Goal: Task Accomplishment & Management: Use online tool/utility

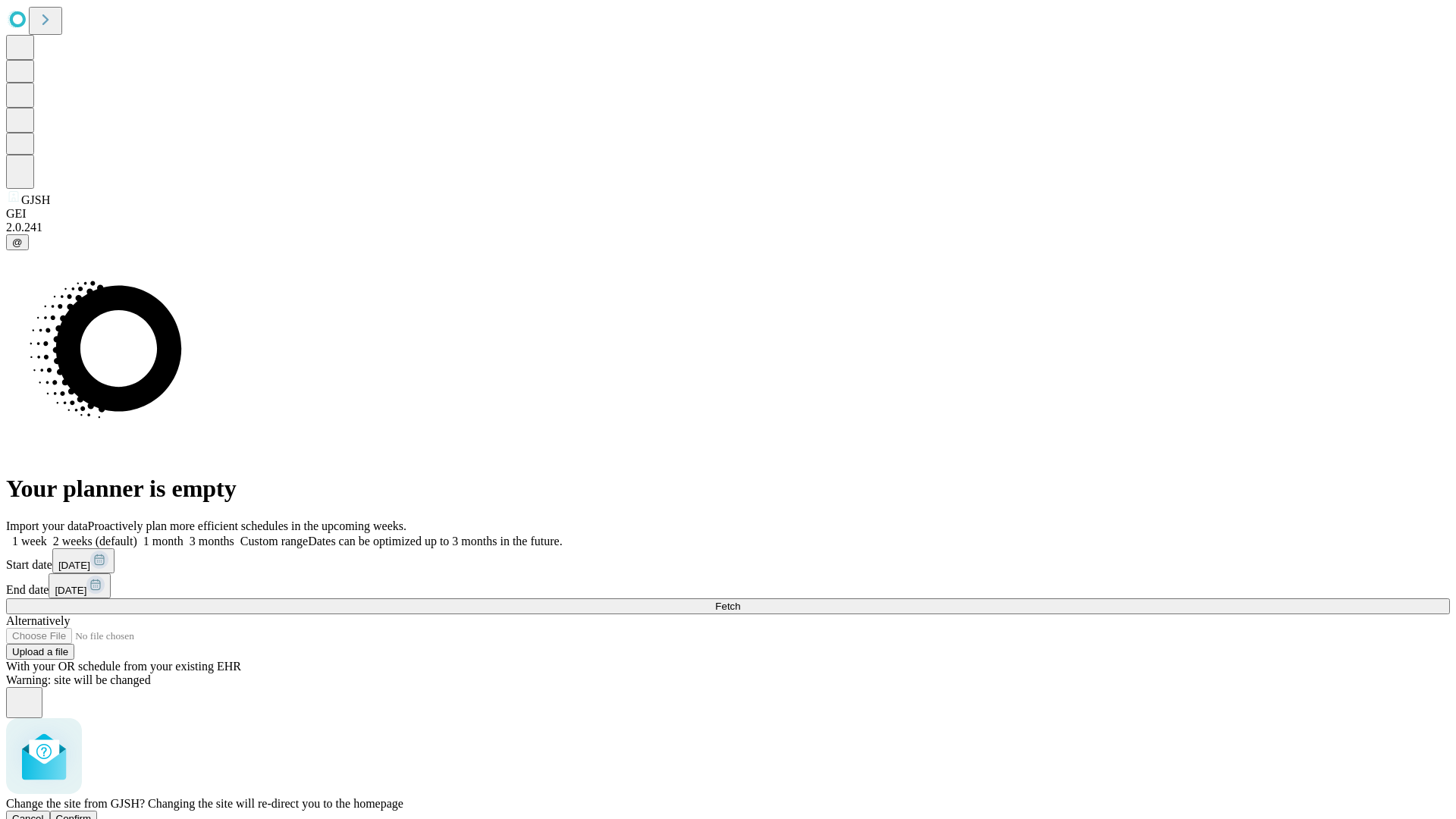
click at [91, 813] on span "Confirm" at bounding box center [74, 818] width 36 height 12
click at [47, 535] on label "1 week" at bounding box center [27, 541] width 41 height 13
click at [740, 600] on span "Fetch" at bounding box center [728, 606] width 25 height 12
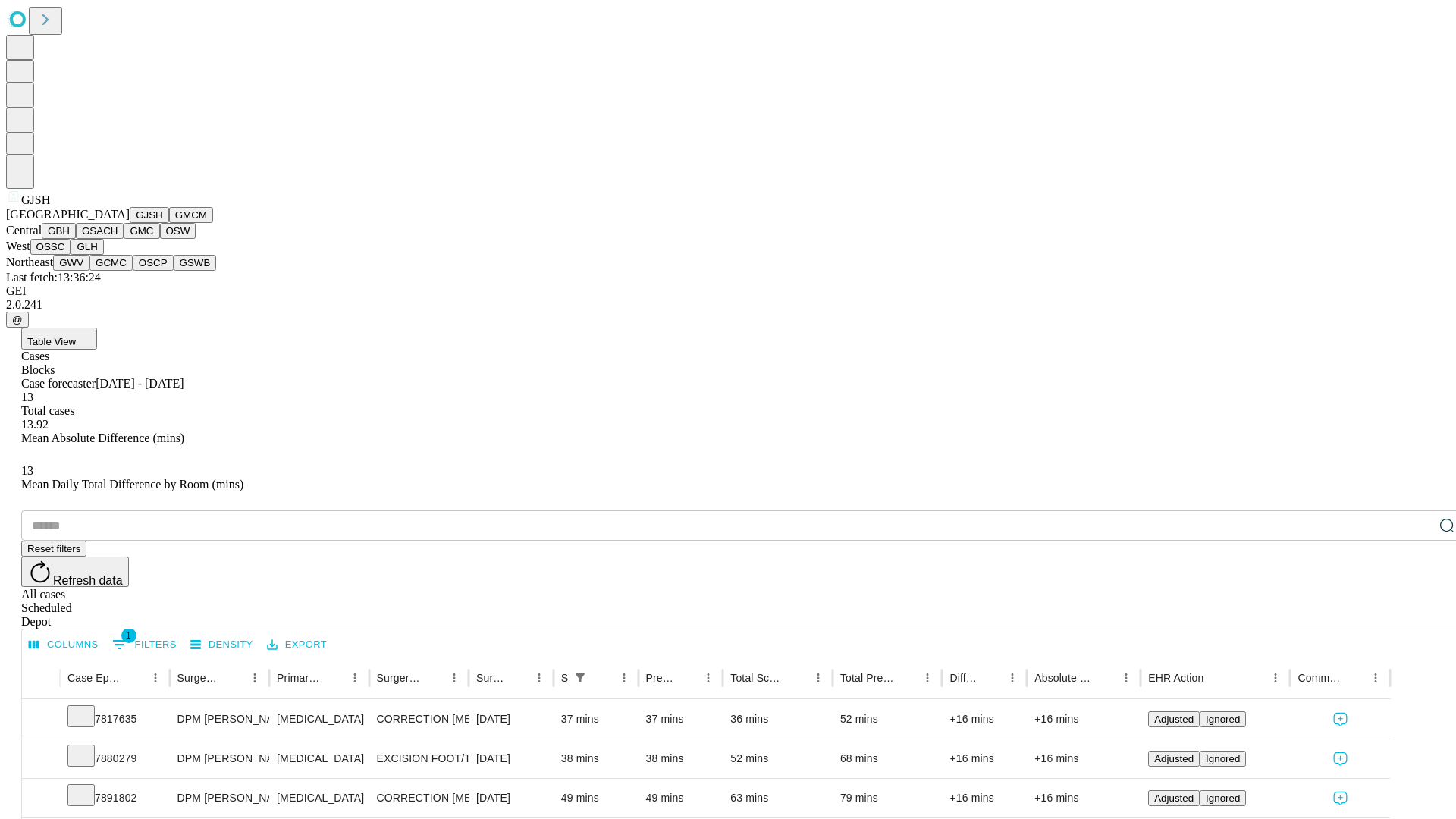
click at [170, 223] on button "GMCM" at bounding box center [191, 215] width 44 height 16
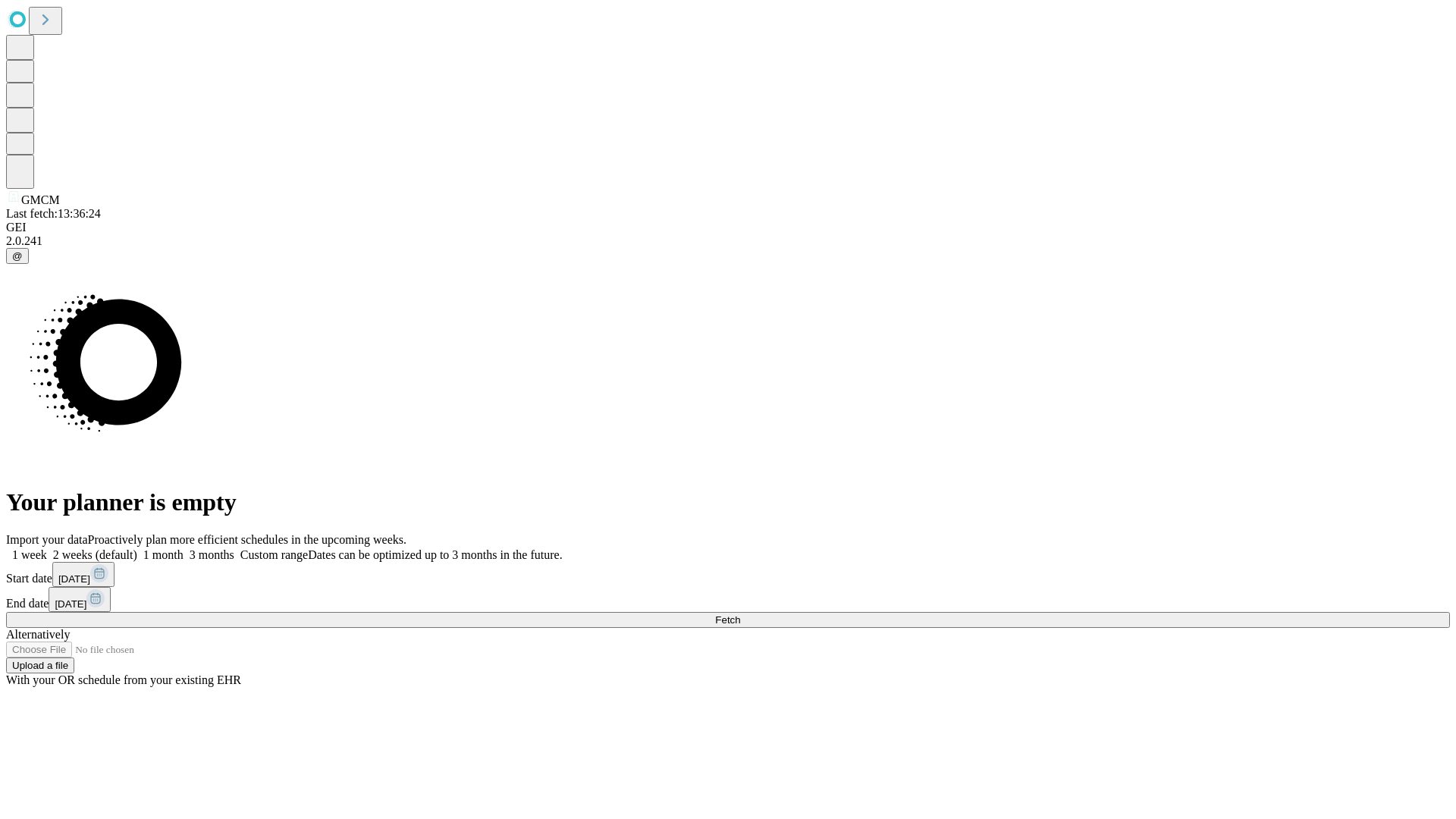
click at [47, 548] on label "1 week" at bounding box center [27, 554] width 41 height 13
click at [740, 614] on span "Fetch" at bounding box center [728, 619] width 25 height 12
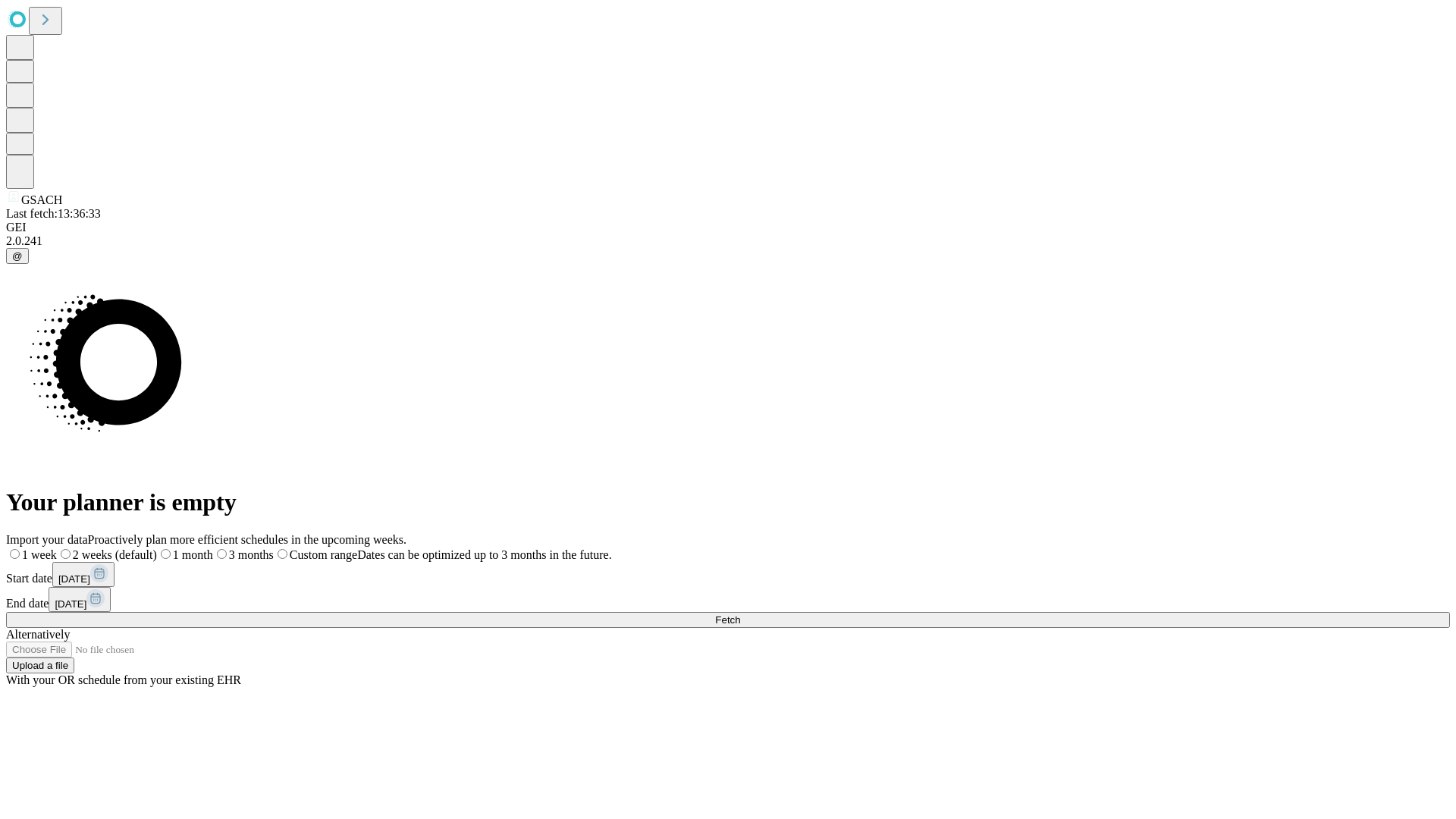
click at [57, 548] on label "1 week" at bounding box center [31, 554] width 51 height 13
click at [740, 614] on span "Fetch" at bounding box center [728, 619] width 25 height 12
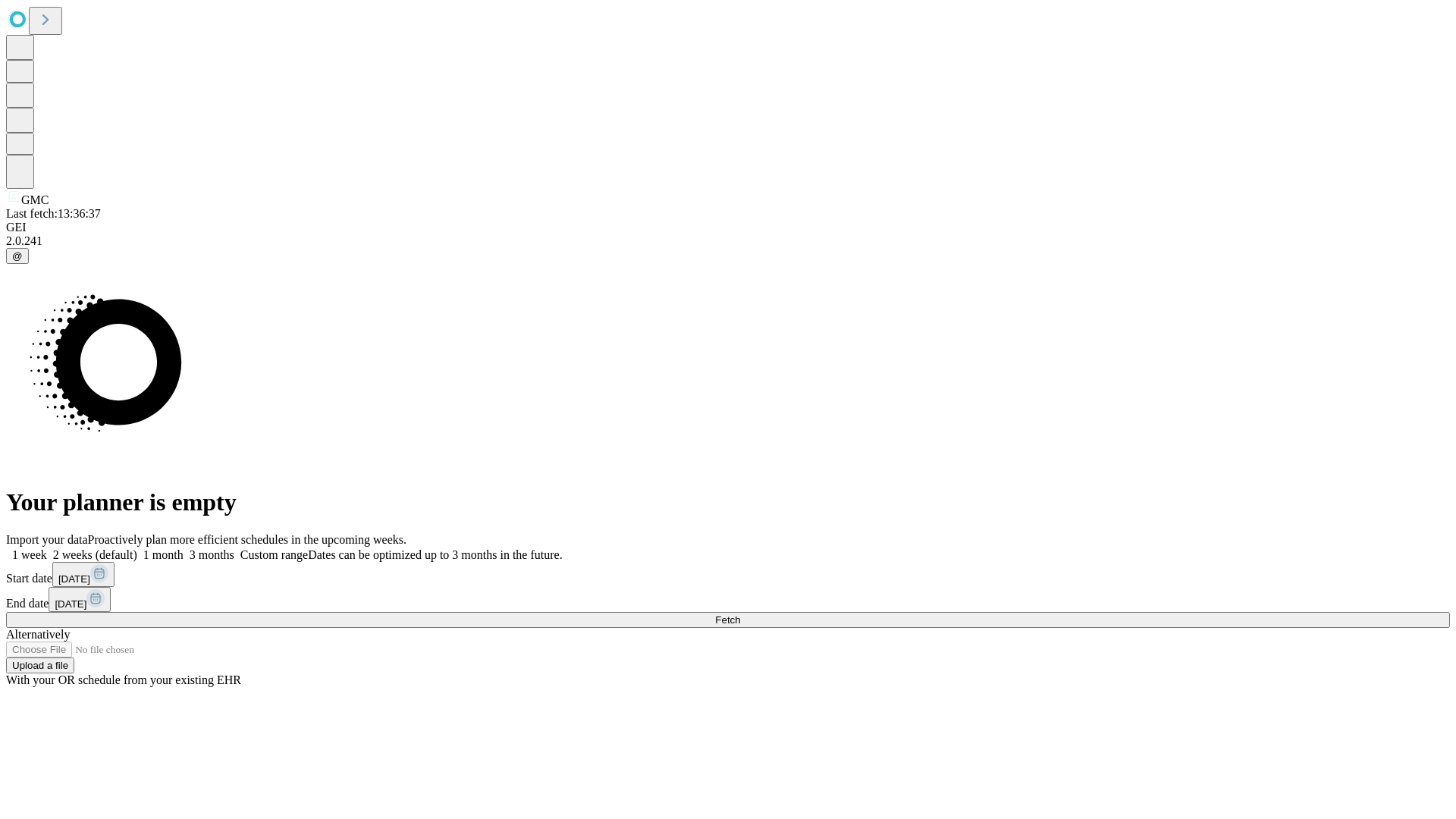
click at [47, 548] on label "1 week" at bounding box center [27, 554] width 41 height 13
click at [740, 614] on span "Fetch" at bounding box center [728, 619] width 25 height 12
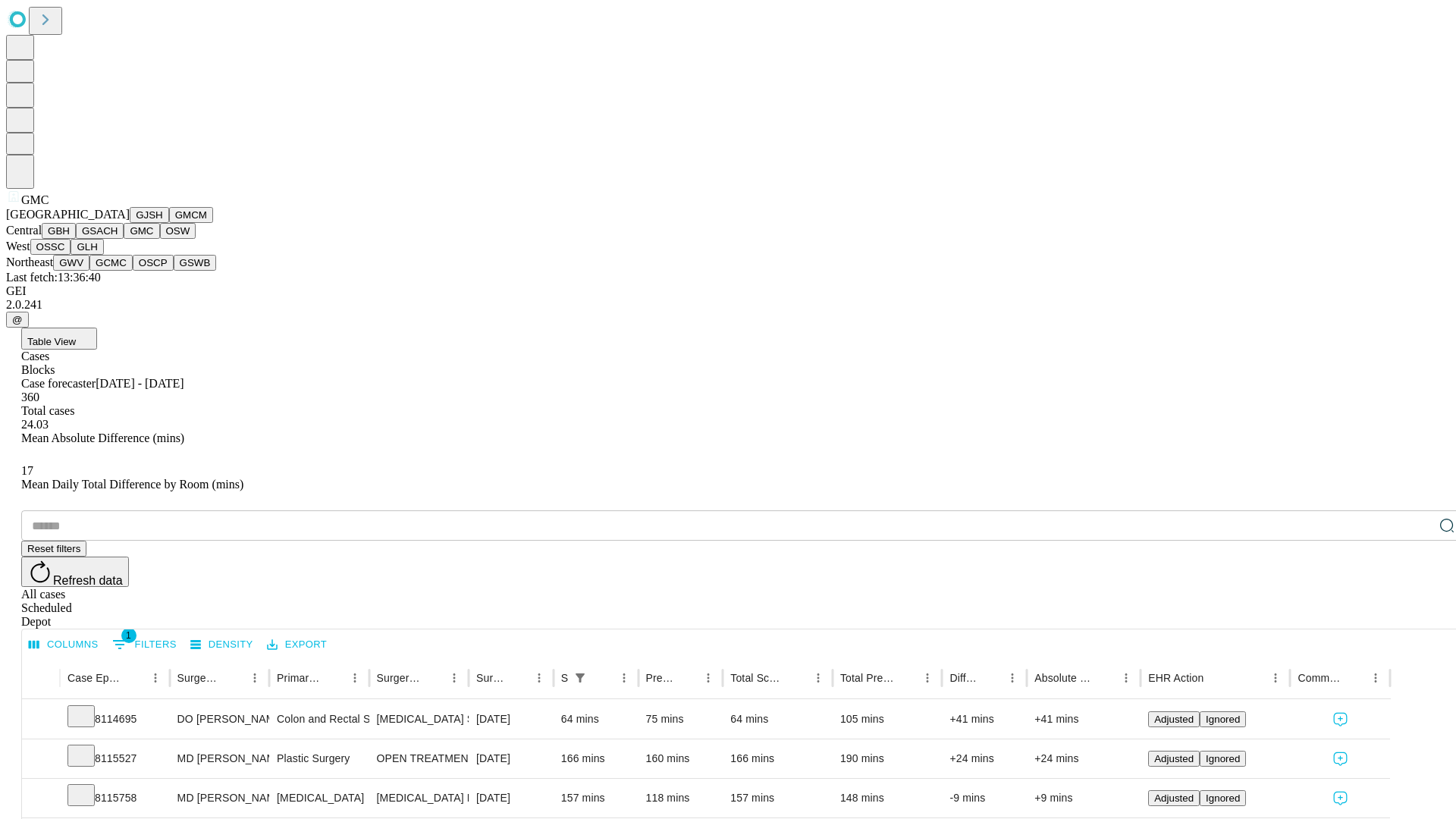
click at [160, 239] on button "OSW" at bounding box center [178, 230] width 37 height 16
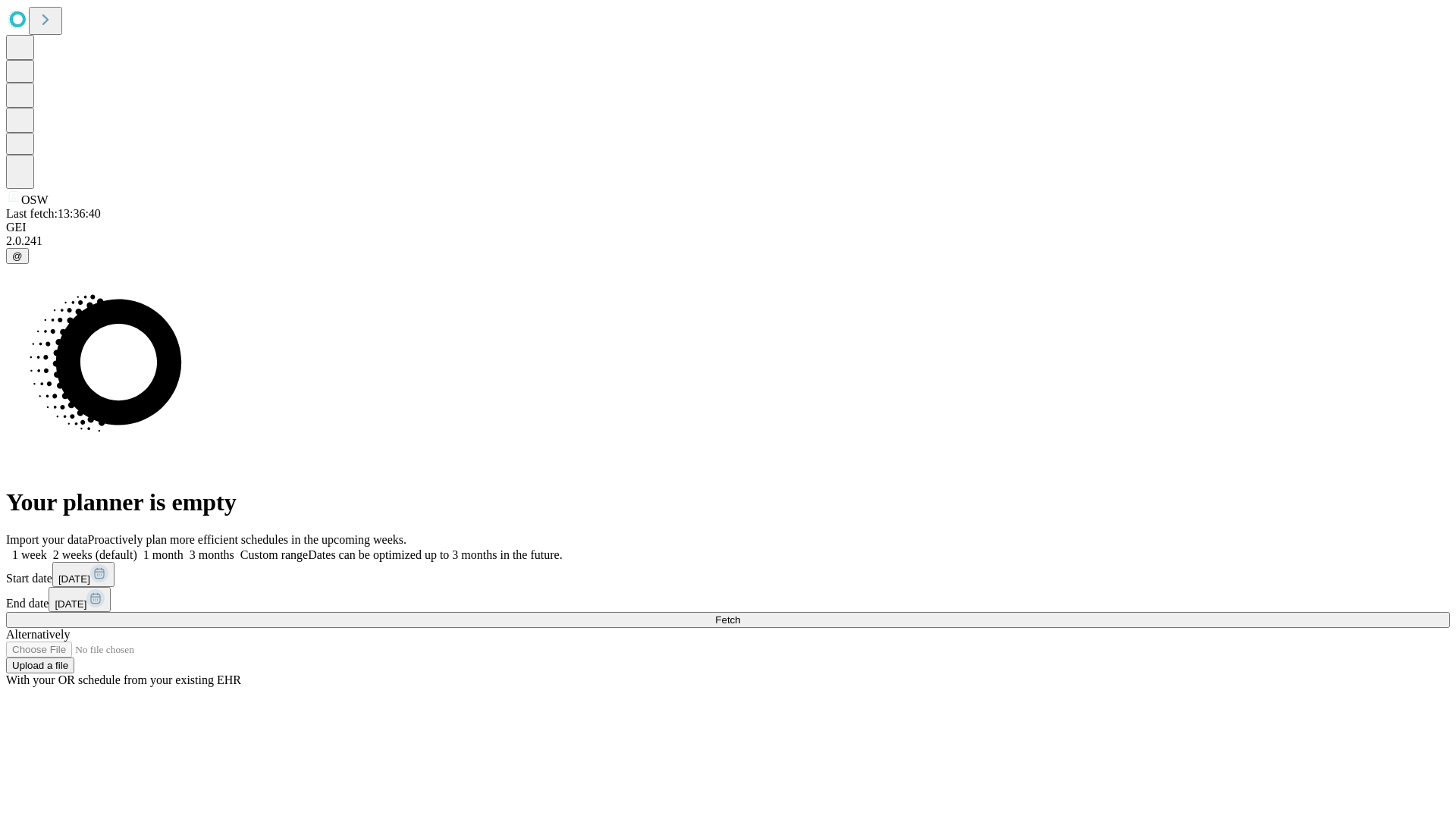
click at [740, 614] on span "Fetch" at bounding box center [728, 619] width 25 height 12
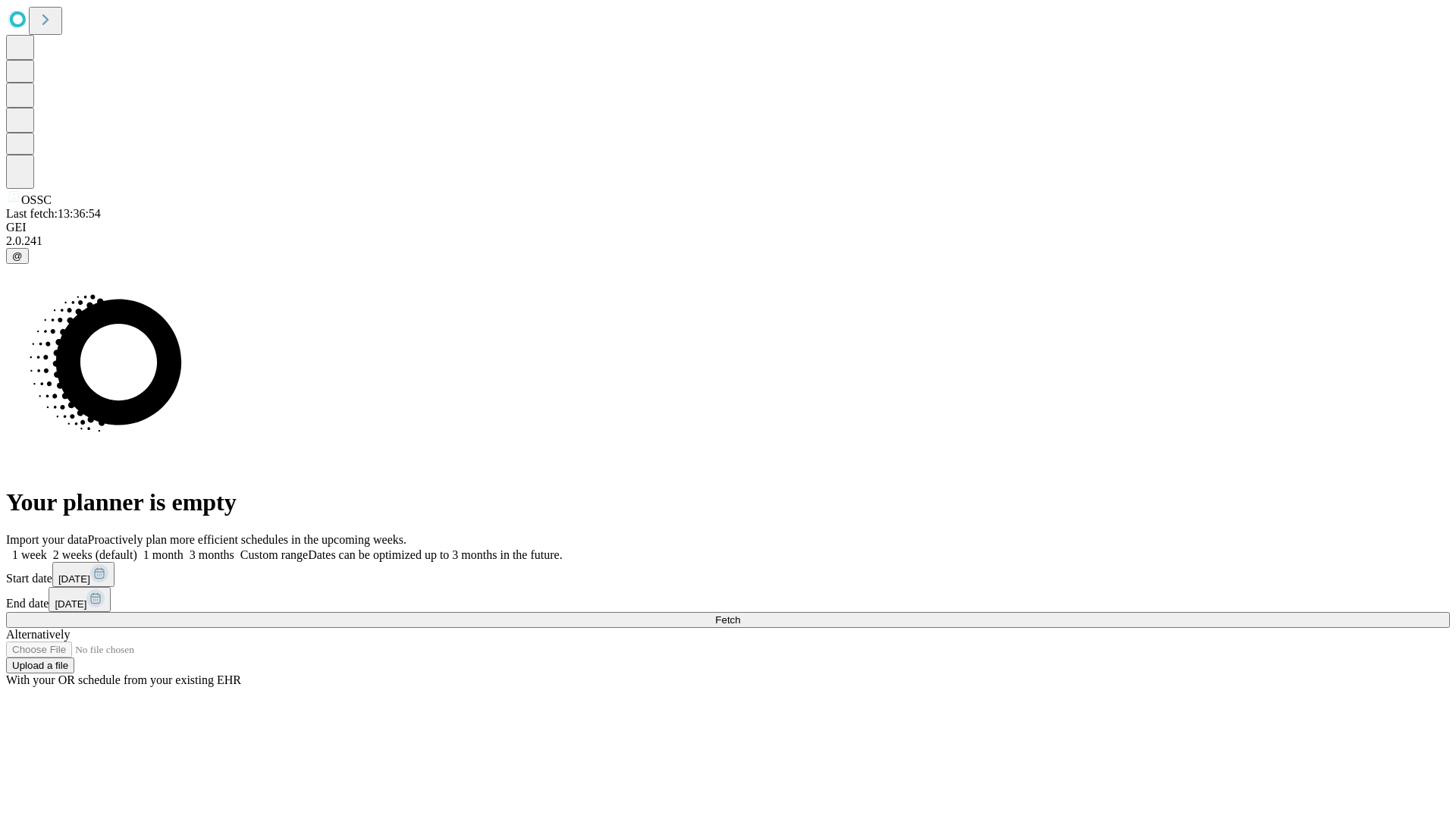
click at [47, 548] on label "1 week" at bounding box center [27, 554] width 41 height 13
click at [740, 614] on span "Fetch" at bounding box center [728, 619] width 25 height 12
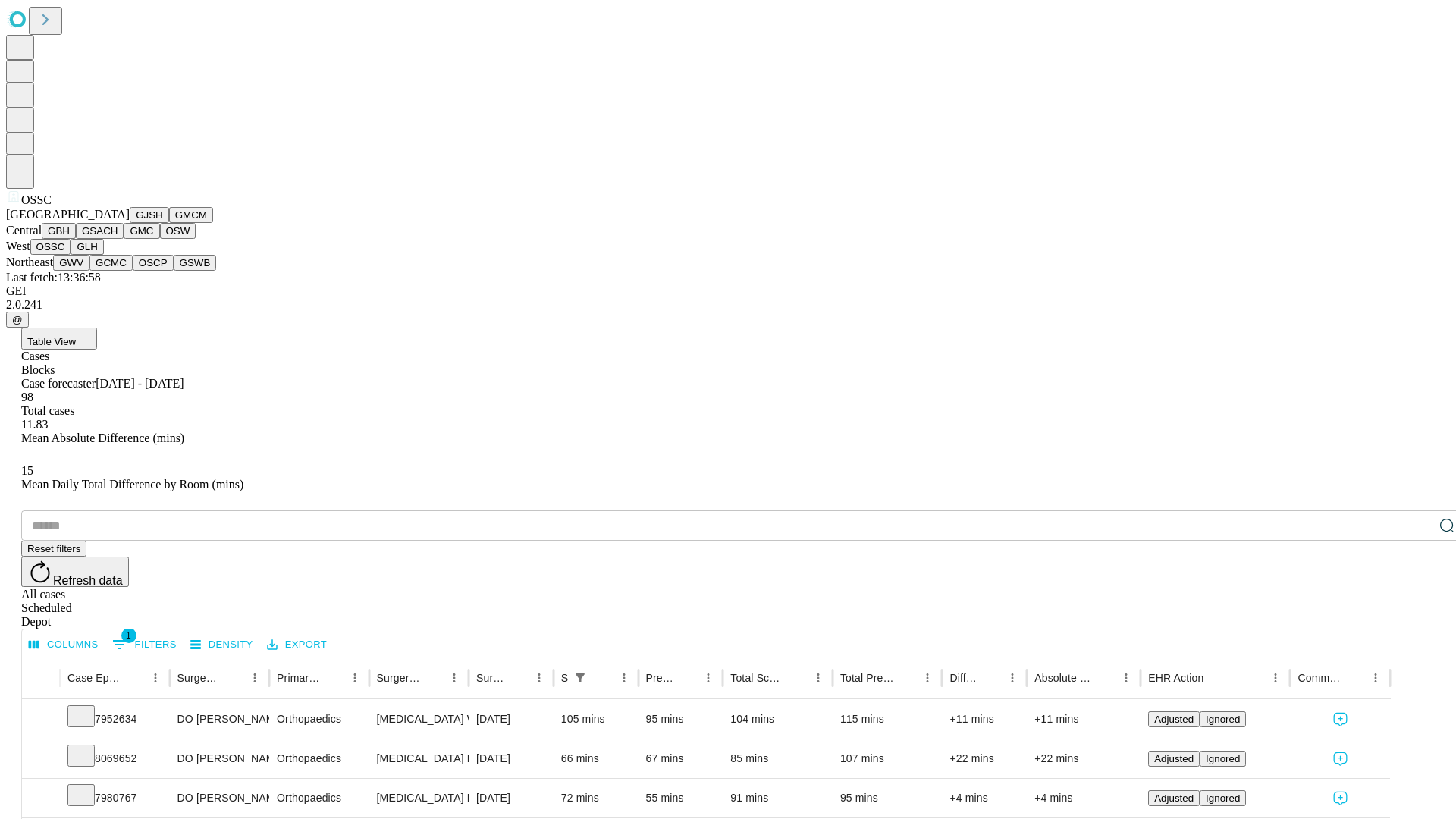
click at [103, 255] on button "GLH" at bounding box center [87, 247] width 33 height 16
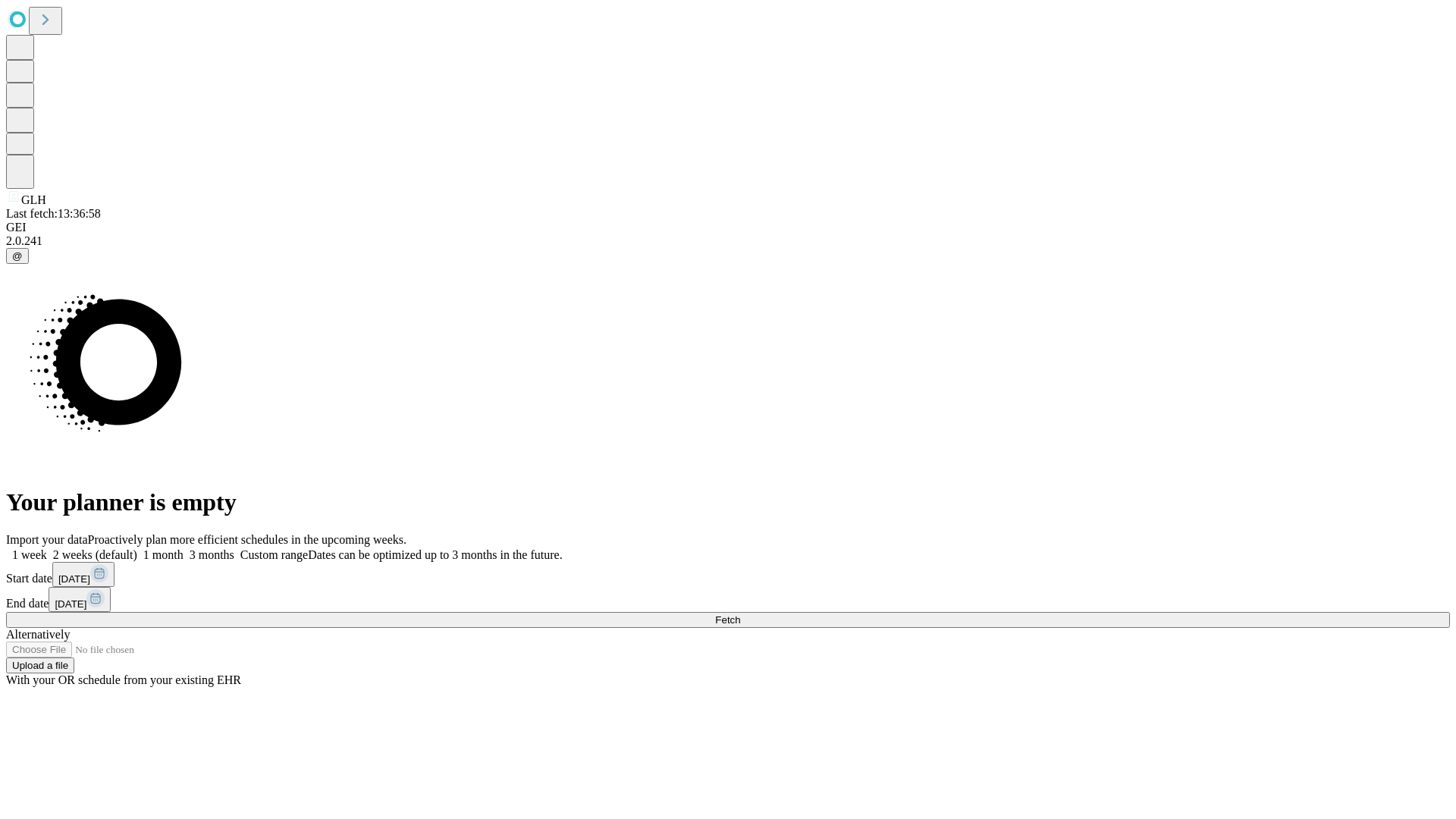
click at [47, 548] on label "1 week" at bounding box center [27, 554] width 41 height 13
click at [740, 614] on span "Fetch" at bounding box center [728, 619] width 25 height 12
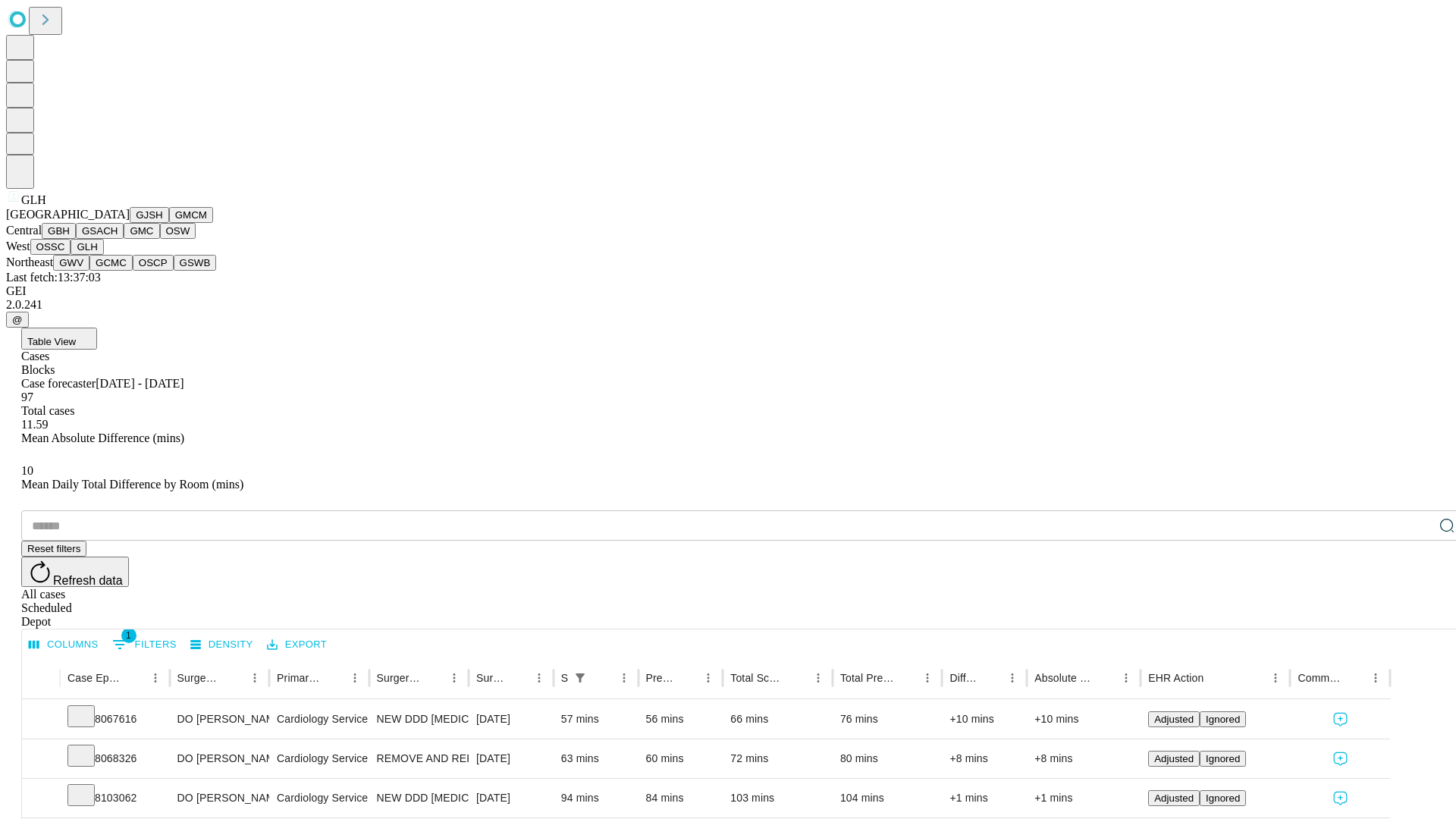
click at [90, 271] on button "GWV" at bounding box center [71, 262] width 37 height 16
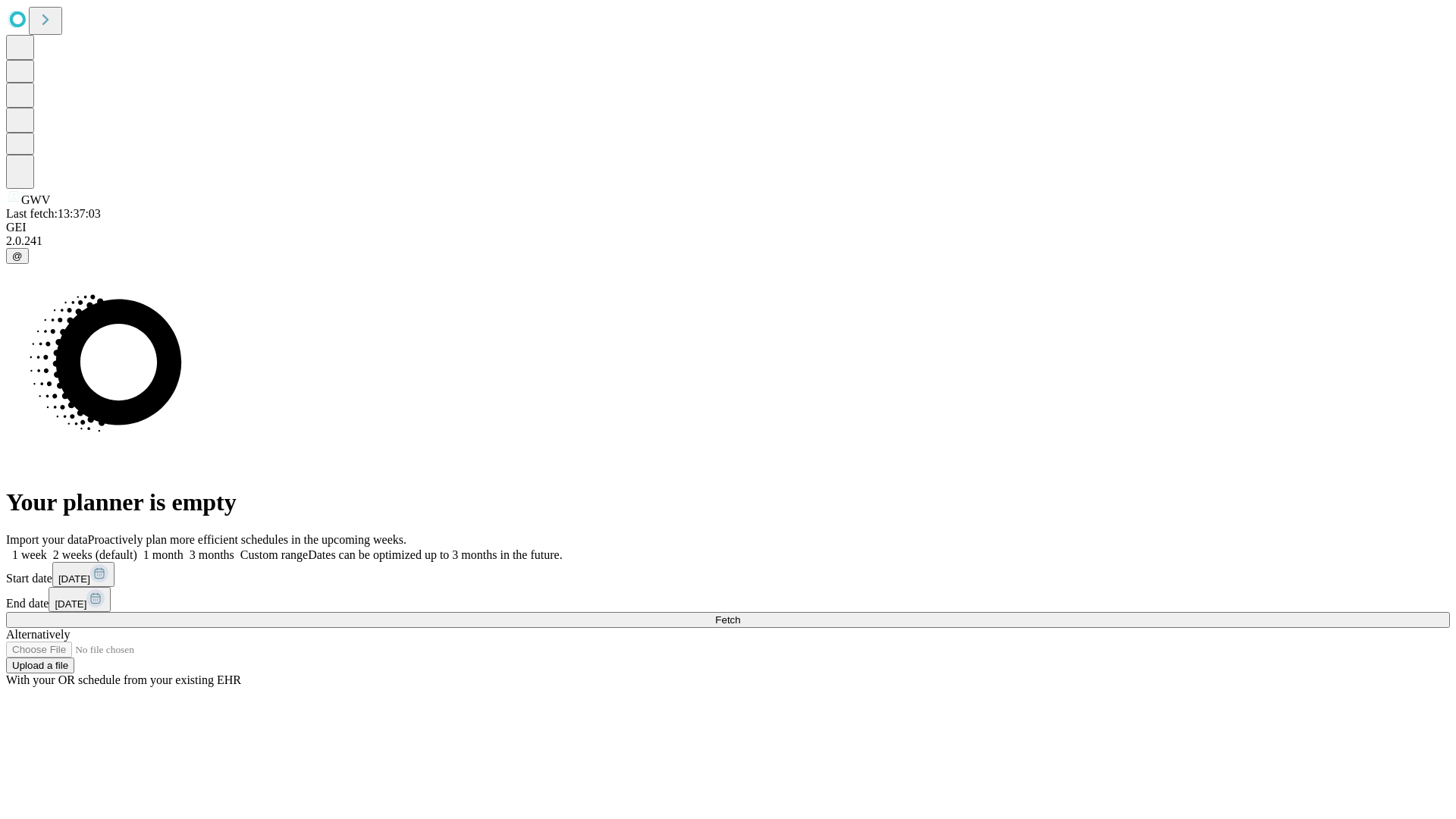
click at [740, 614] on span "Fetch" at bounding box center [728, 619] width 25 height 12
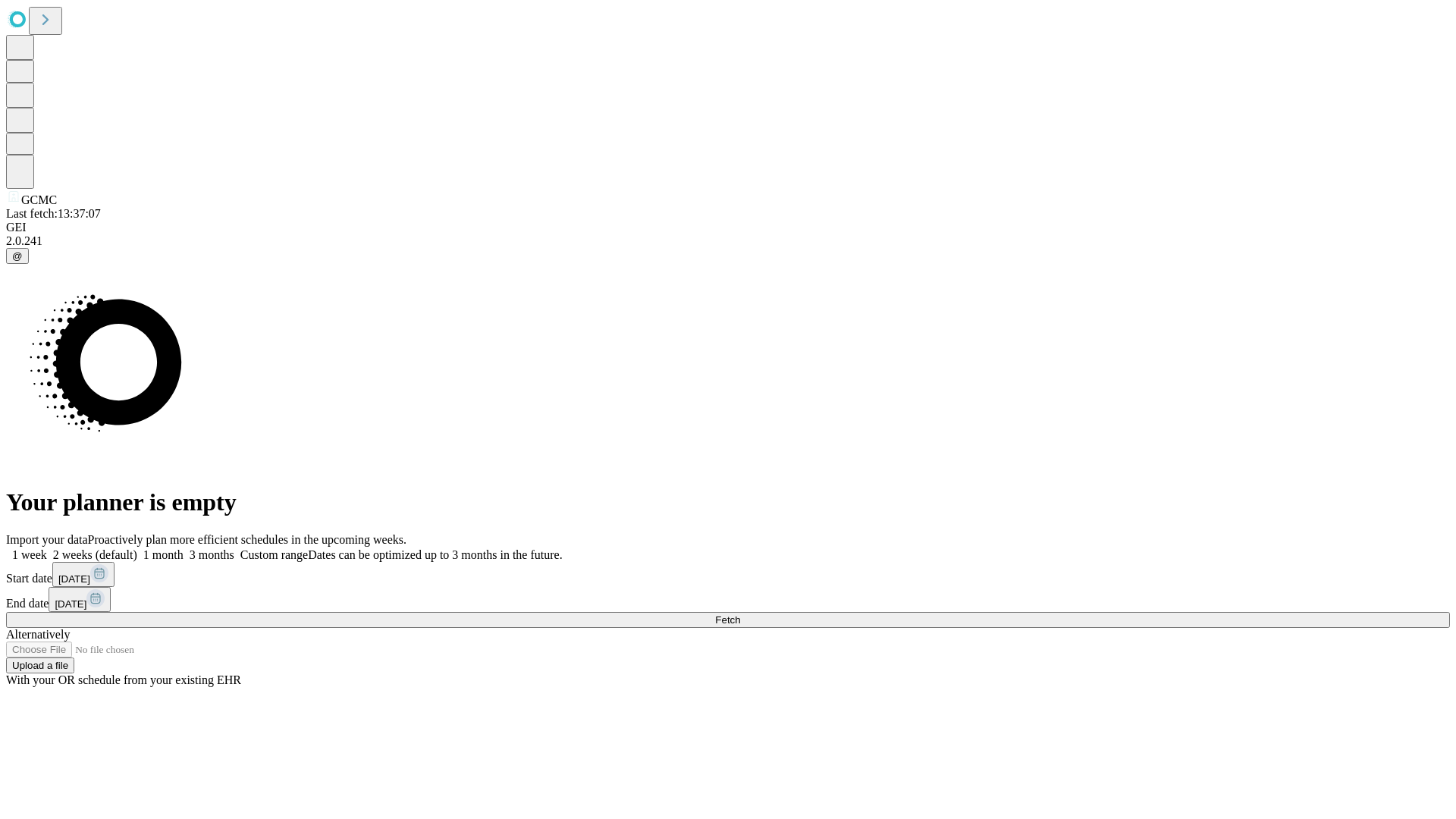
click at [47, 548] on label "1 week" at bounding box center [27, 554] width 41 height 13
click at [740, 614] on span "Fetch" at bounding box center [728, 619] width 25 height 12
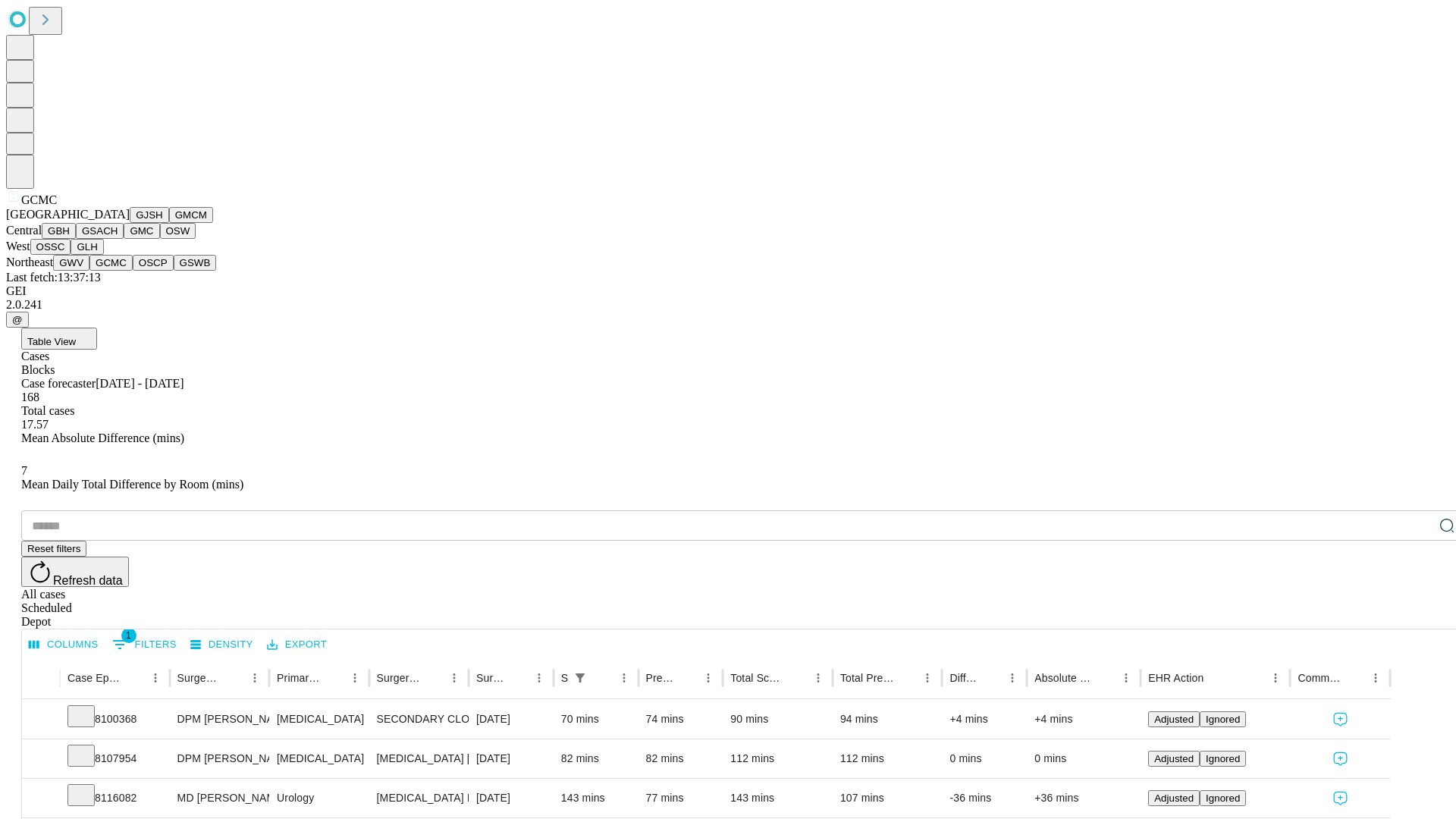
click at [133, 271] on button "OSCP" at bounding box center [153, 262] width 41 height 16
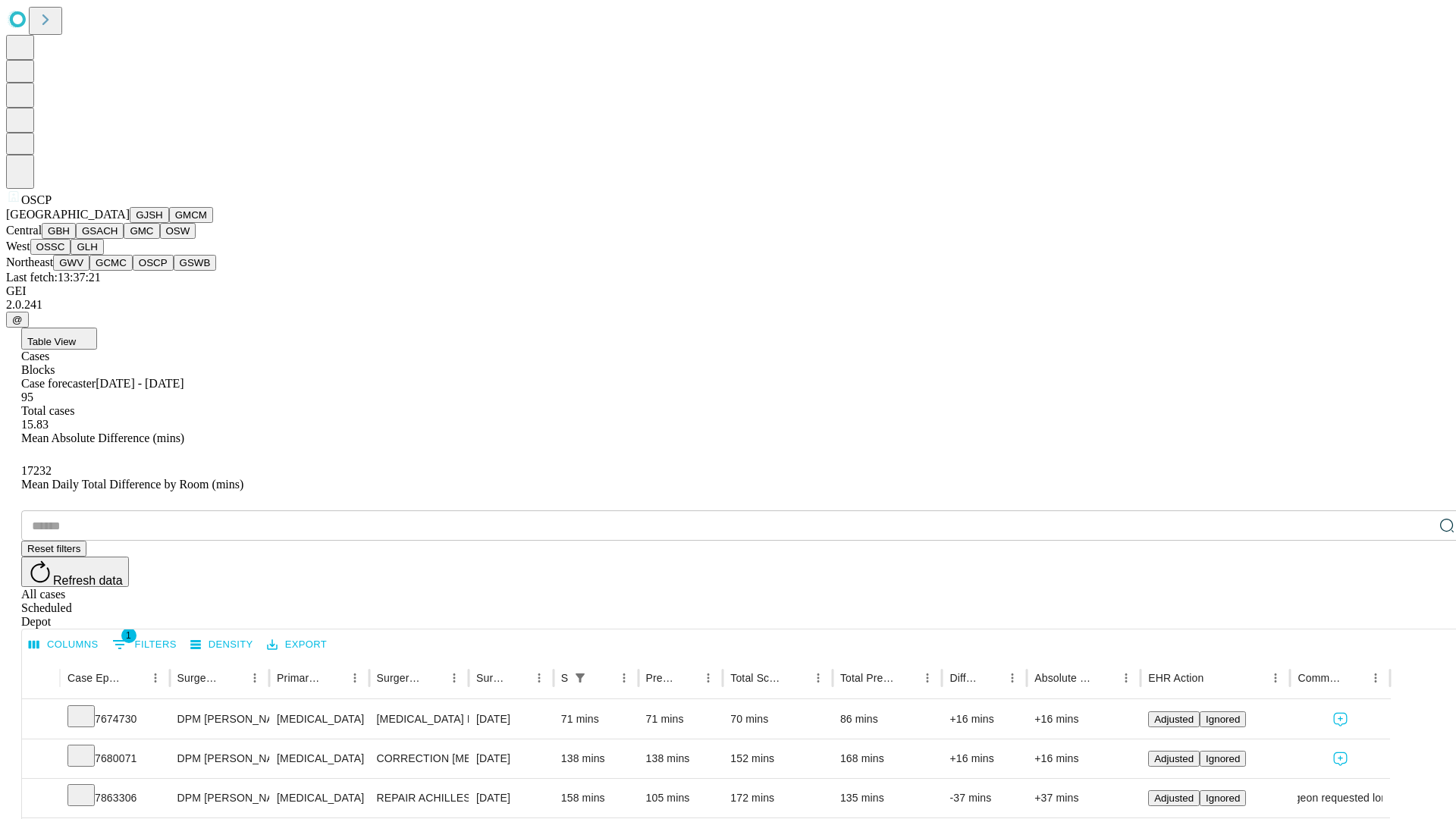
click at [173, 271] on button "GSWB" at bounding box center [194, 262] width 43 height 16
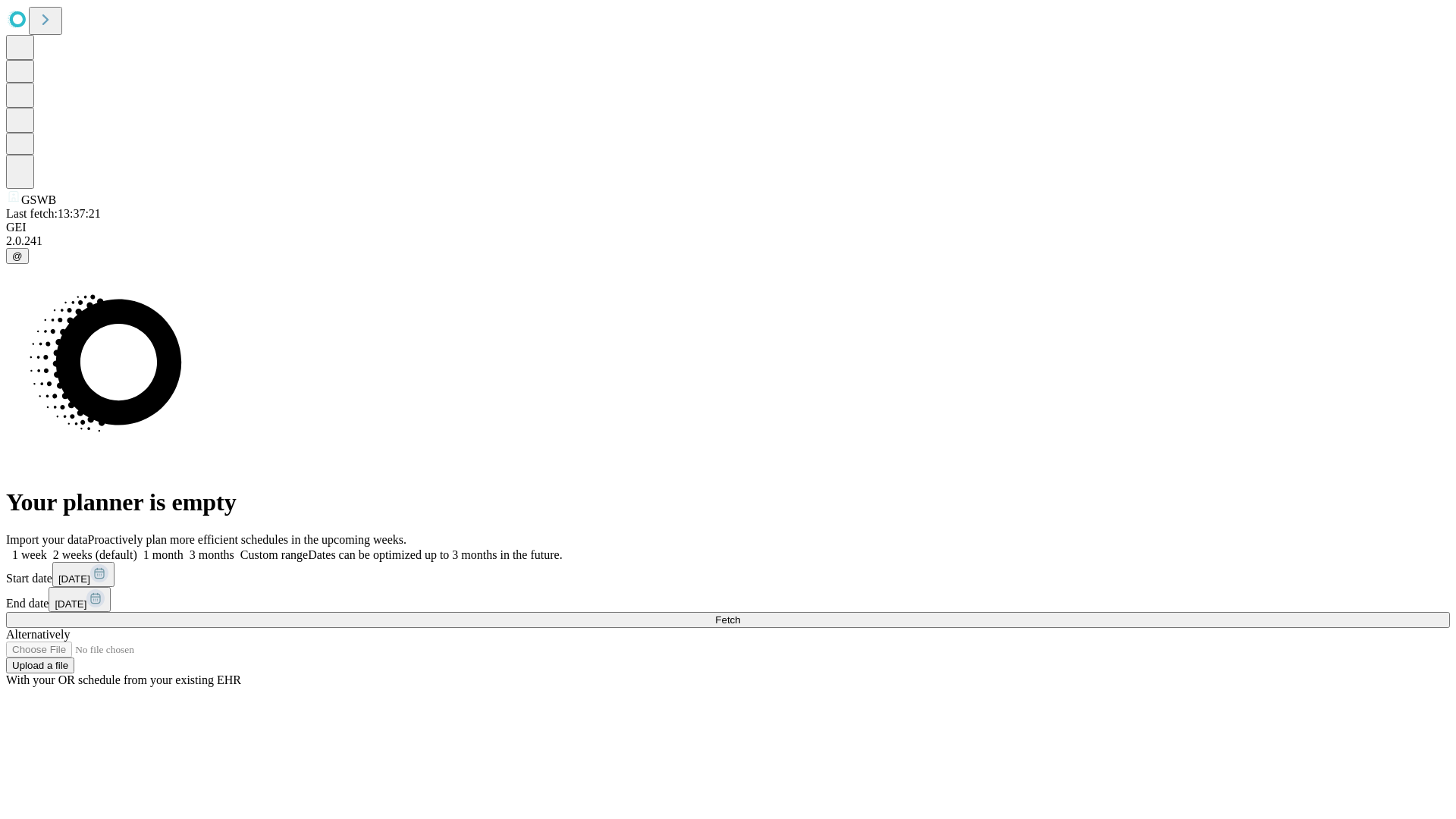
click at [47, 548] on label "1 week" at bounding box center [27, 554] width 41 height 13
click at [740, 614] on span "Fetch" at bounding box center [728, 619] width 25 height 12
